Goal: Task Accomplishment & Management: Use online tool/utility

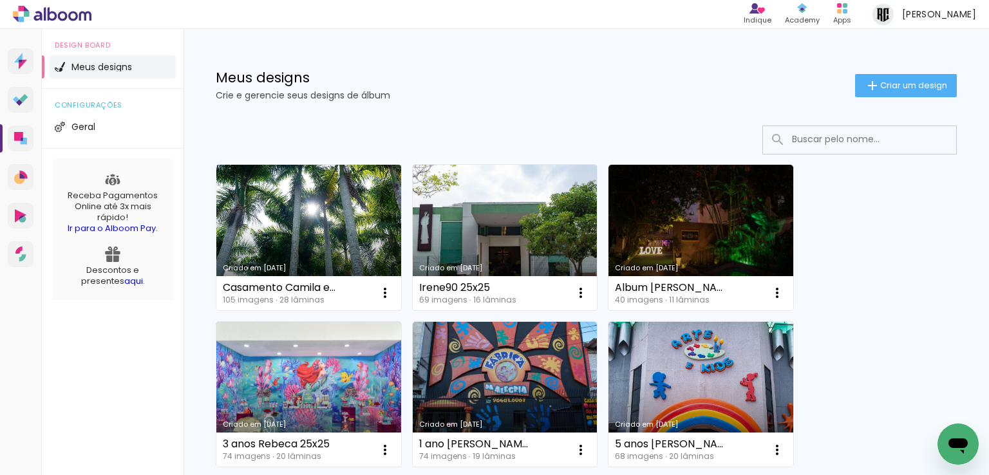
click at [333, 249] on link "Criado em [DATE]" at bounding box center [308, 238] width 185 height 146
